Goal: Transaction & Acquisition: Purchase product/service

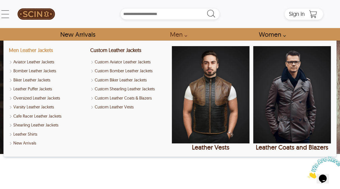
click at [43, 50] on link "Men Leather Jackets" at bounding box center [31, 50] width 44 height 6
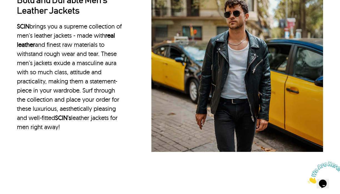
scroll to position [500, 0]
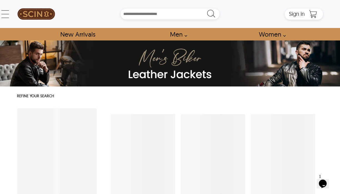
select select "********"
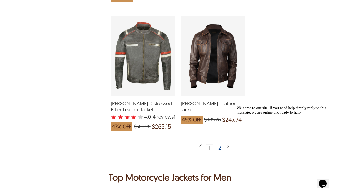
scroll to position [1377, 0]
click at [220, 144] on div "2" at bounding box center [220, 147] width 8 height 6
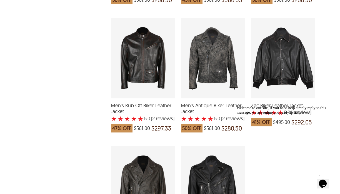
scroll to position [1124, 0]
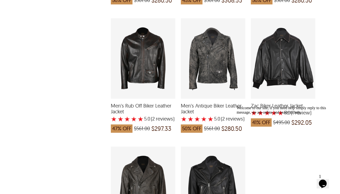
click at [284, 55] on div "Zac Biker Leather Jacket with a 5 Star Rating 1 Product Review which was at a p…" at bounding box center [283, 58] width 64 height 80
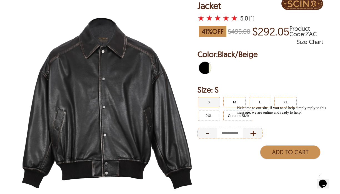
scroll to position [52, 0]
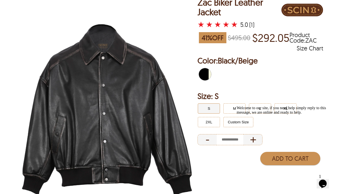
click at [115, 108] on img at bounding box center [107, 110] width 180 height 225
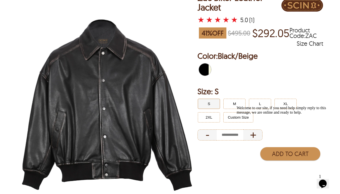
scroll to position [44, 0]
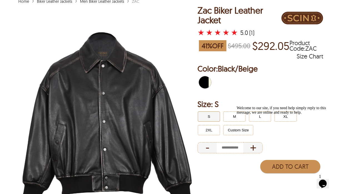
click at [236, 115] on div "Welcome to our site, if you need help simply reply to this message, we are onli…" at bounding box center [286, 110] width 100 height 9
click at [232, 118] on button "M" at bounding box center [234, 117] width 22 height 10
click at [99, 93] on img at bounding box center [107, 118] width 180 height 225
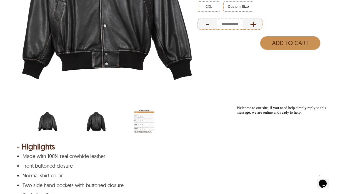
scroll to position [168, 0]
click at [47, 125] on img "zac-biker-leather-jacket.webp" at bounding box center [48, 121] width 20 height 25
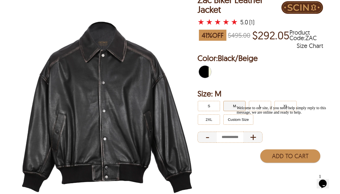
scroll to position [54, 0]
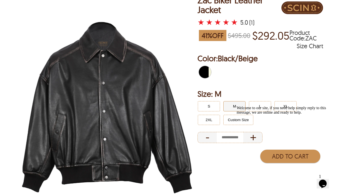
click at [176, 120] on img at bounding box center [107, 107] width 180 height 225
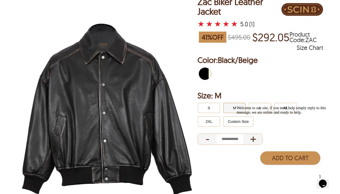
scroll to position [0, 0]
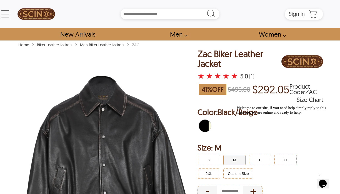
select select "********"
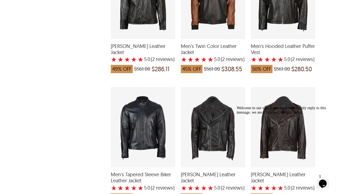
scroll to position [926, 0]
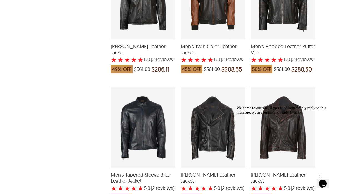
click at [140, 125] on div "Men's Tapered Sleeve Biker Leather Jacket with a 5 Star Rating 2 Product Review…" at bounding box center [143, 127] width 64 height 80
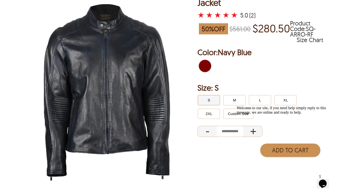
scroll to position [72, 0]
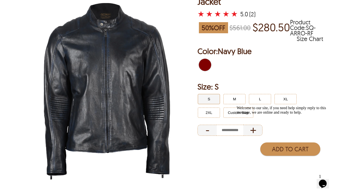
select select "********"
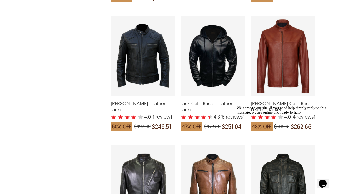
scroll to position [345, 0]
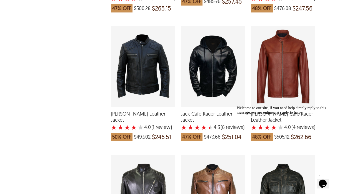
click at [223, 58] on div "Jack Cafe Racer Leather Jacket with a 4.333333333333333 Star Rating 6 Product R…" at bounding box center [213, 66] width 64 height 80
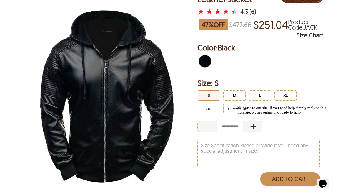
scroll to position [63, 0]
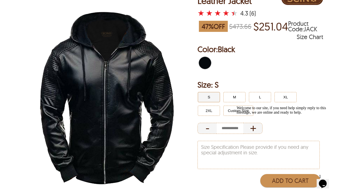
click at [112, 35] on img at bounding box center [107, 98] width 180 height 225
select select "********"
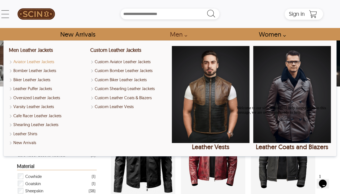
click at [33, 60] on link "Aviator Leather Jackets" at bounding box center [48, 62] width 78 height 6
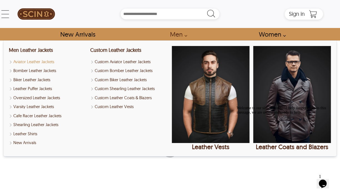
select select "********"
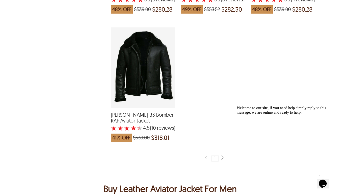
scroll to position [602, 0]
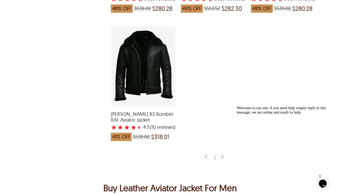
click at [157, 77] on div "Troy B3 Bomber RAF Aviator Jacket with a 4.5 Star Rating 10 Product Review whic…" at bounding box center [143, 67] width 64 height 80
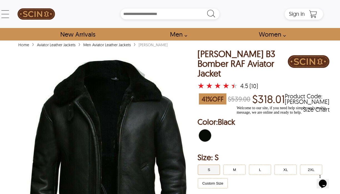
select select "********"
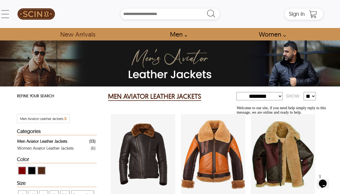
click at [75, 34] on link "New Arrivals" at bounding box center [77, 34] width 47 height 12
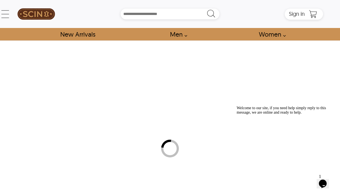
select select "********"
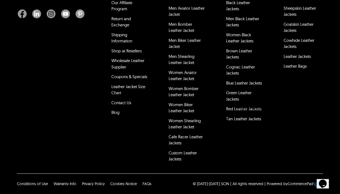
scroll to position [1408, 0]
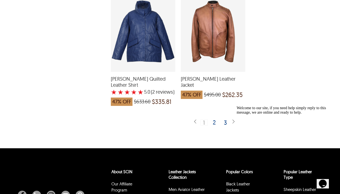
click at [214, 120] on div "2" at bounding box center [214, 123] width 8 height 6
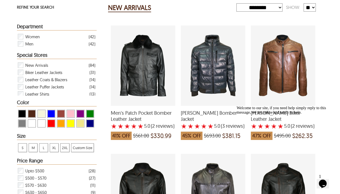
scroll to position [89, 0]
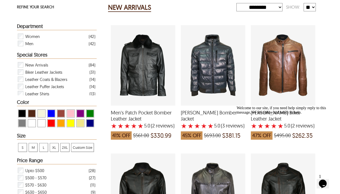
click at [141, 72] on div "Men's Patch Pocket Bomber Leather Jacket with a 5 Star Rating 2 Product Review …" at bounding box center [143, 65] width 64 height 80
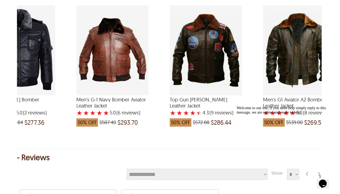
scroll to position [0, 139]
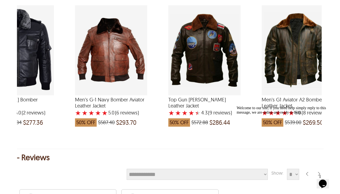
click at [106, 60] on div "Men's G-1 Navy Bomber Aviator Leather Jacket with a 5 Star Rating 6 Product Rev…" at bounding box center [111, 50] width 72 height 90
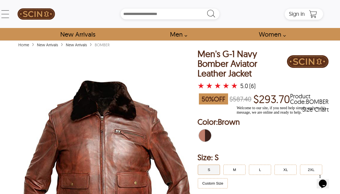
scroll to position [58, 0]
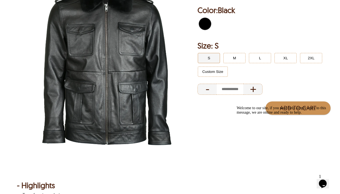
scroll to position [661, 0]
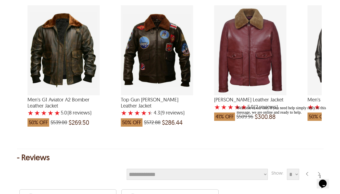
click at [162, 55] on div "Top Gun Tom Cruise Leather Jacket with a 4.333333333333334 Star Rating 9 Produc…" at bounding box center [157, 50] width 72 height 90
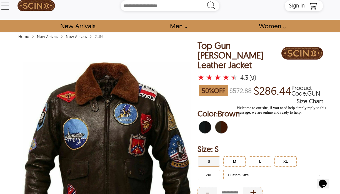
scroll to position [53, 0]
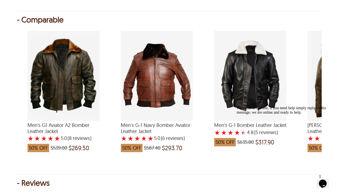
scroll to position [661, 0]
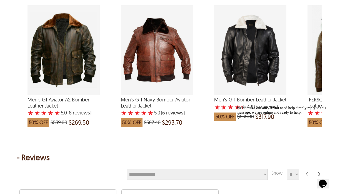
click at [252, 56] on div "Men's G-1 Bomber Leather Jacket with a 4.8 Star Rating 5 Product Review which w…" at bounding box center [250, 50] width 72 height 90
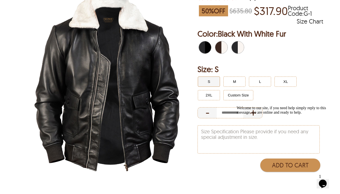
scroll to position [82, 0]
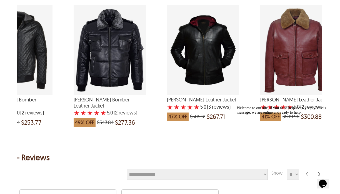
scroll to position [0, 535]
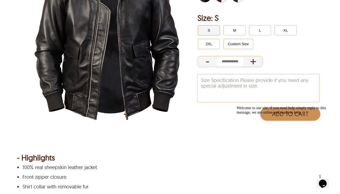
scroll to position [82, 0]
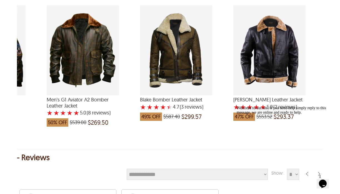
scroll to position [0, 164]
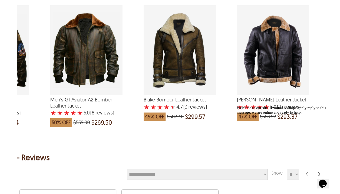
click at [101, 58] on div "Men's G1 Aviator A2 Bomber Leather Jacket with a 5 Star Rating 8 Product Review…" at bounding box center [86, 50] width 72 height 90
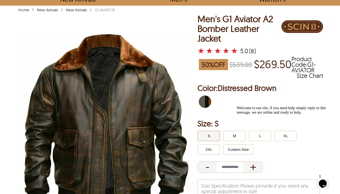
scroll to position [36, 0]
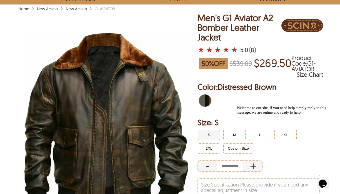
click at [269, 115] on div "Welcome to our site, if you need help simply reply to this message, we are onli…" at bounding box center [286, 110] width 100 height 9
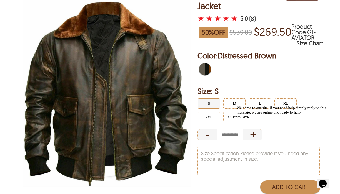
scroll to position [68, 0]
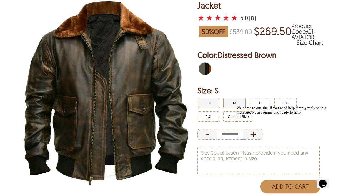
click at [234, 102] on button "M" at bounding box center [234, 103] width 22 height 10
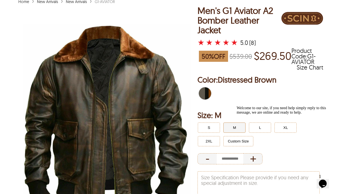
scroll to position [45, 0]
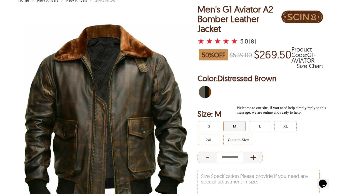
click at [259, 106] on div at bounding box center [286, 106] width 100 height 0
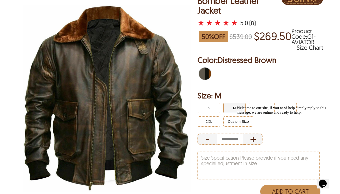
scroll to position [67, 0]
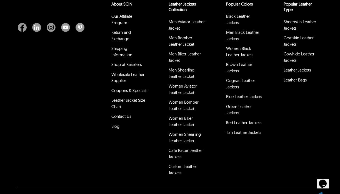
select select "********"
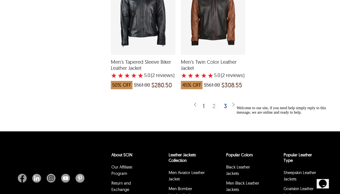
scroll to position [89, 0]
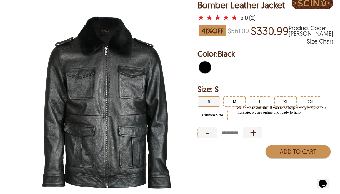
scroll to position [59, 0]
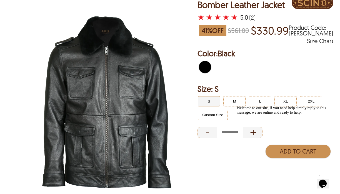
select select "********"
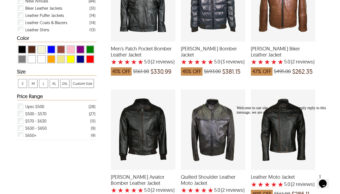
scroll to position [153, 0]
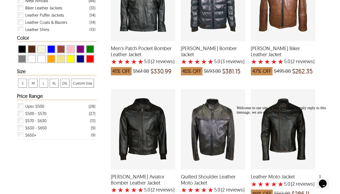
click at [146, 133] on div "Ethan Aviator Bomber Leather Jacket with a 5 Star Rating 2 Product Review which…" at bounding box center [143, 129] width 64 height 80
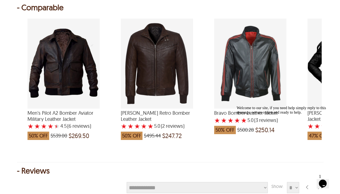
click at [162, 65] on div "Joel Retro Bomber Leather Jacket with a 5 Star Rating 2 Product Review which wa…" at bounding box center [157, 64] width 72 height 90
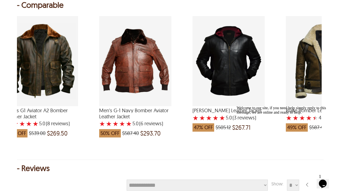
scroll to position [0, 394]
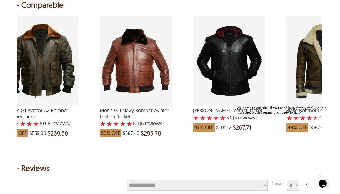
click at [144, 78] on div "Men's G-1 Navy Bomber Aviator Leather Jacket with a 5 Star Rating 6 Product Rev…" at bounding box center [136, 61] width 72 height 90
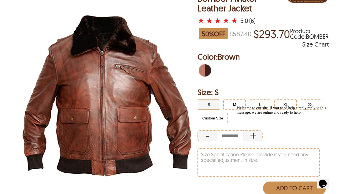
scroll to position [66, 0]
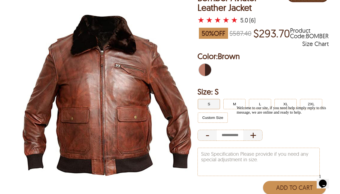
click at [144, 78] on img at bounding box center [107, 95] width 180 height 225
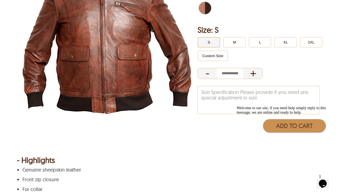
scroll to position [0, 0]
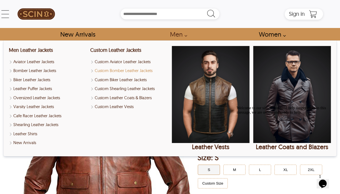
click at [133, 71] on link "Custom Bomber Leather Jackets" at bounding box center [129, 71] width 78 height 6
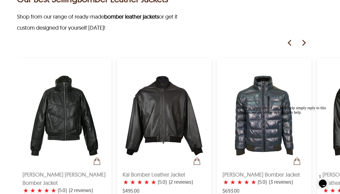
scroll to position [322, 0]
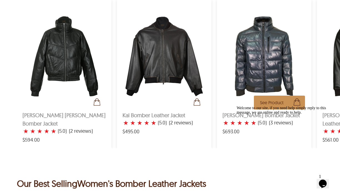
drag, startPoint x: 309, startPoint y: 74, endPoint x: 281, endPoint y: 71, distance: 27.7
click at [281, 71] on div "See Product [PERSON_NAME] Bomber Jacket ★ ★ ★ ★ ★ (5.0) (3 reviews) $693.00" at bounding box center [264, 74] width 94 height 150
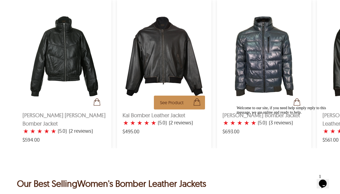
click at [179, 148] on div "See Product Kai Bomber Leather Jacket ★ ★ ★ ★ ★ (5.0) (2 reviews) $495.00" at bounding box center [164, 74] width 94 height 150
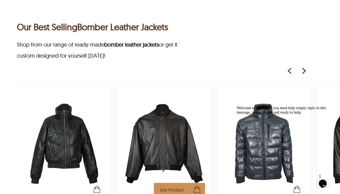
scroll to position [249, 0]
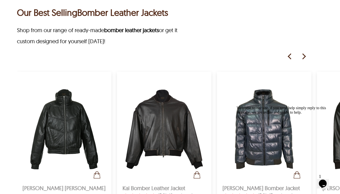
click at [304, 58] on img at bounding box center [303, 56] width 8 height 8
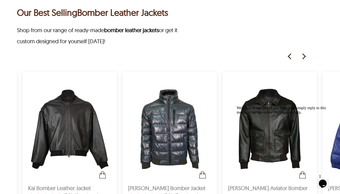
click at [304, 58] on img at bounding box center [303, 56] width 8 height 8
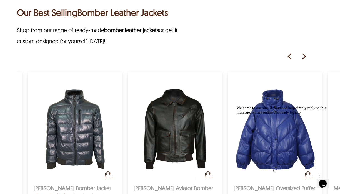
click at [304, 58] on img at bounding box center [303, 56] width 8 height 8
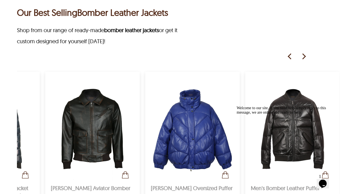
scroll to position [0, 283]
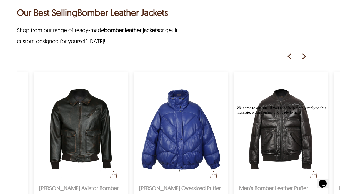
click at [304, 58] on img at bounding box center [303, 56] width 8 height 8
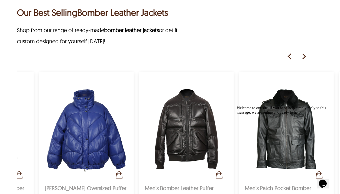
click at [304, 58] on img at bounding box center [303, 56] width 8 height 8
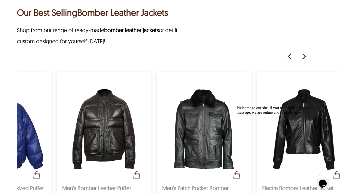
scroll to position [0, 471]
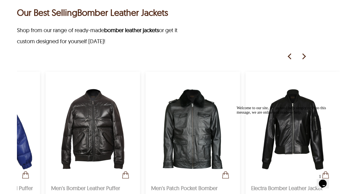
click at [304, 58] on img at bounding box center [303, 56] width 8 height 8
click at [304, 54] on img at bounding box center [303, 56] width 8 height 8
click at [296, 107] on div "Welcome to our site, if you need help simply reply to this message, we are onli…" at bounding box center [286, 110] width 100 height 9
click at [296, 106] on div at bounding box center [286, 106] width 100 height 0
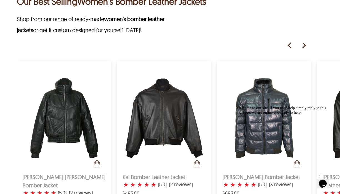
scroll to position [0, 0]
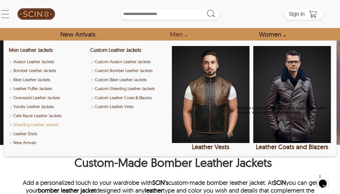
click at [52, 124] on link "Shearling Leather Jackets" at bounding box center [48, 125] width 78 height 6
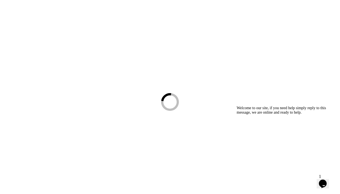
scroll to position [46, 0]
select select "********"
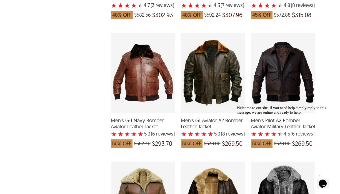
scroll to position [338, 0]
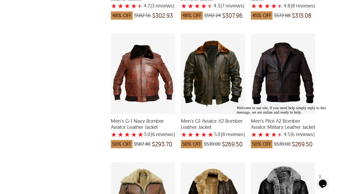
click at [285, 74] on div "Men's Pilot A2 Bomber Aviator Military Leather Jacket with a 4.5 Star Rating 6 …" at bounding box center [283, 74] width 64 height 80
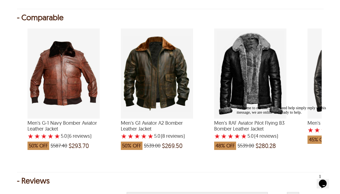
scroll to position [649, 0]
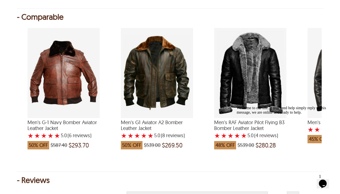
click at [246, 82] on div "Men's RAF Aviator Pilot Flying B3 Bomber Leather Jacket with a 5 Star Rating 4 …" at bounding box center [250, 73] width 72 height 90
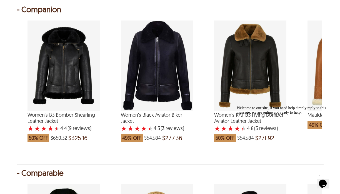
scroll to position [503, 0]
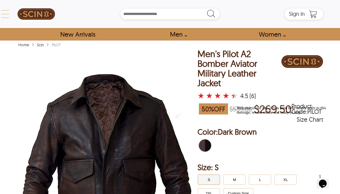
click at [17, 17] on div "← Menu New Arrivals Men Leather Jackets Aviator Leather Jackets Bomber Leather …" at bounding box center [170, 14] width 306 height 28
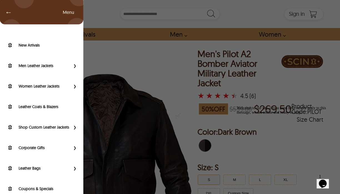
click at [94, 10] on div "← Menu New Arrivals Men Leather Jackets Aviator Leather Jackets Bomber Leather …" at bounding box center [170, 97] width 340 height 194
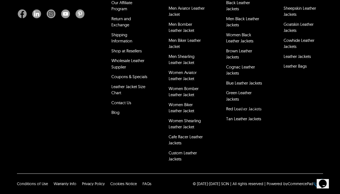
scroll to position [1132, 0]
click at [126, 105] on link "Contact Us" at bounding box center [121, 102] width 20 height 5
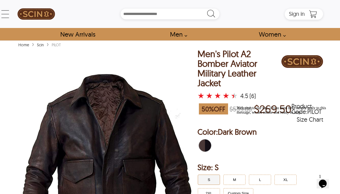
scroll to position [446, 0]
